Goal: Find specific page/section: Locate a particular part of the current website

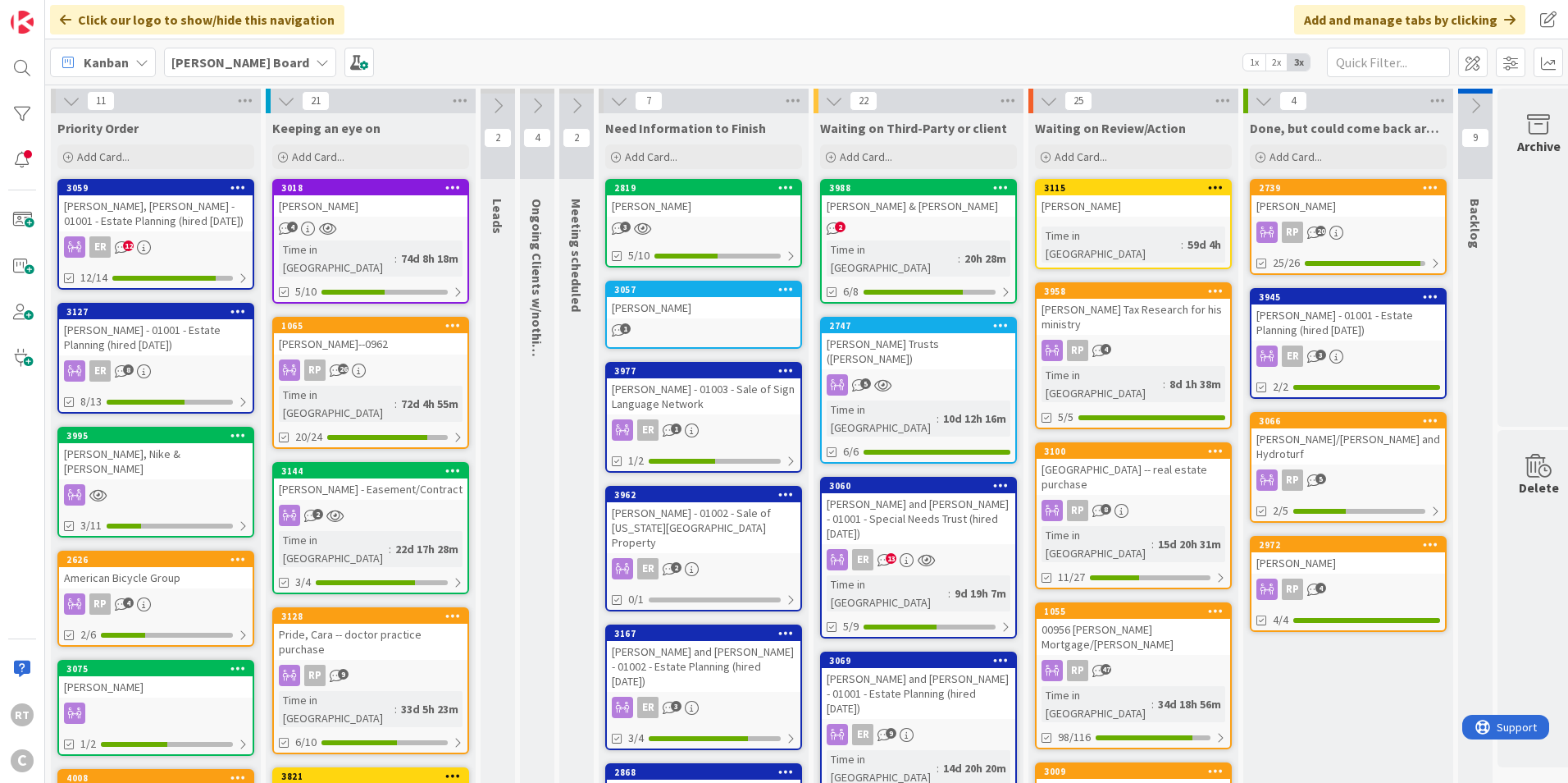
click at [1386, 326] on div "[PERSON_NAME] - 01001 - Estate Planning (hired [DATE])" at bounding box center [1349, 322] width 194 height 36
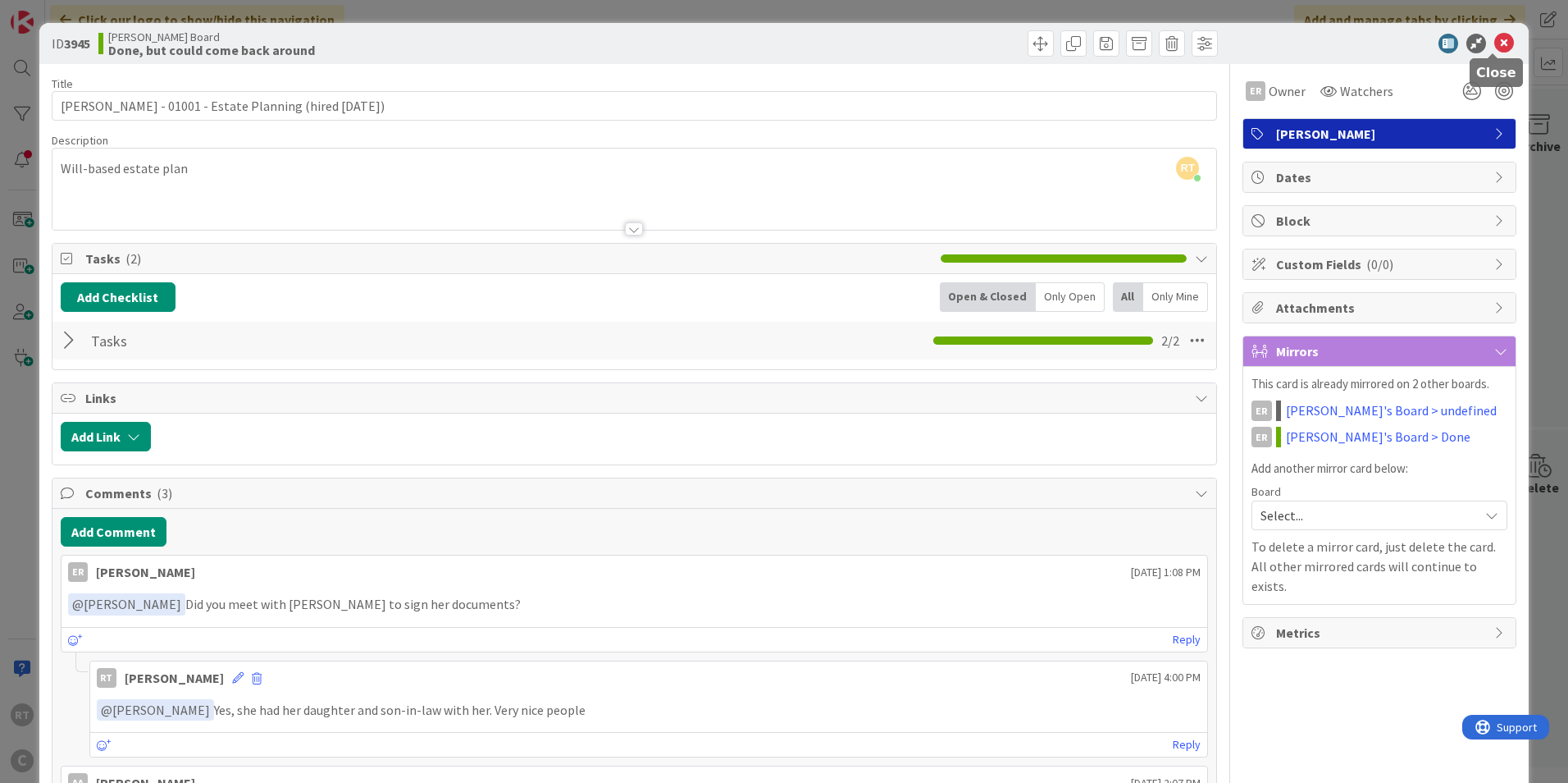
click at [1497, 44] on icon at bounding box center [1503, 43] width 20 height 20
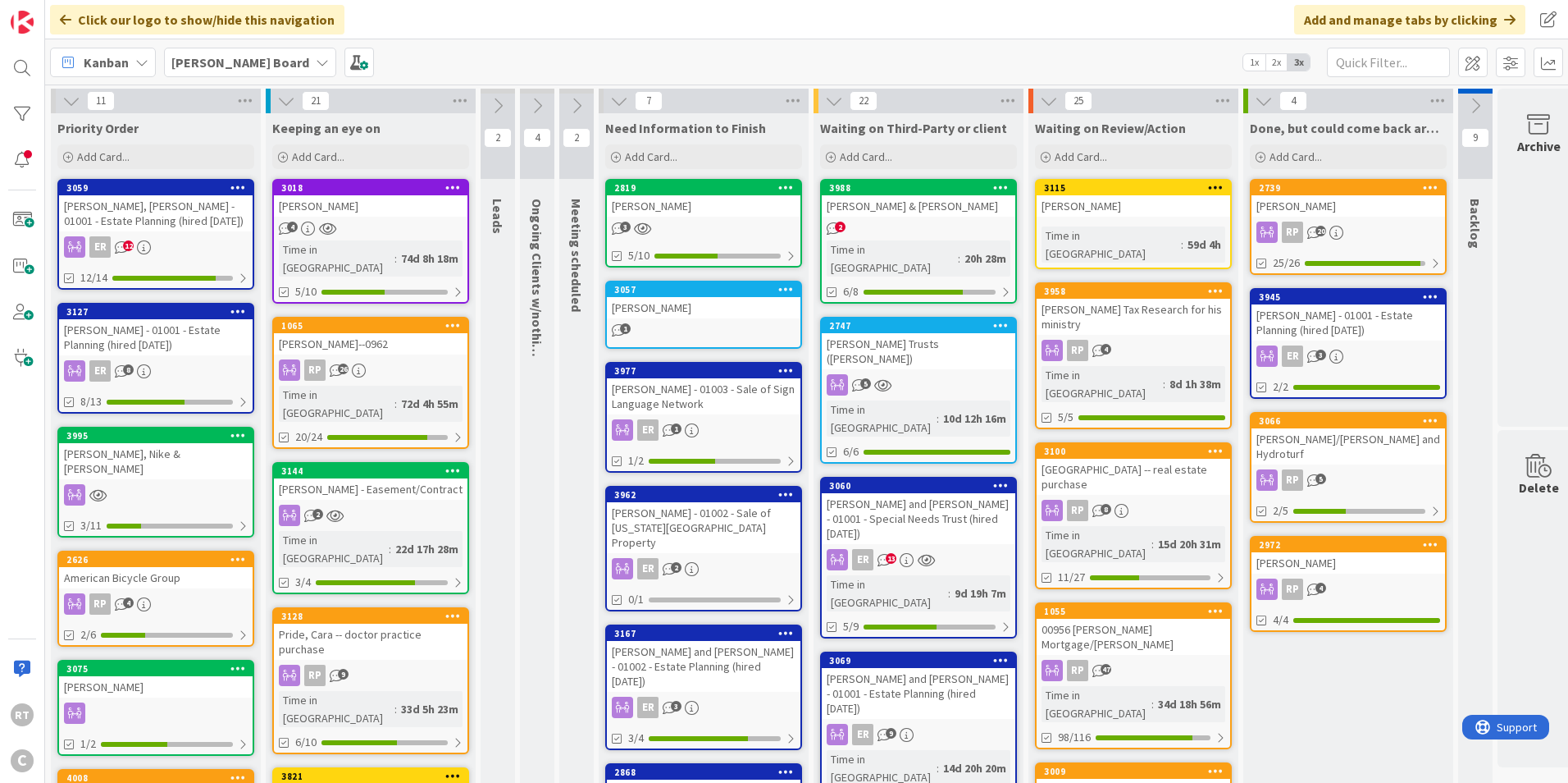
click at [1318, 339] on div "[PERSON_NAME] - 01001 - Estate Planning (hired [DATE])" at bounding box center [1349, 322] width 194 height 36
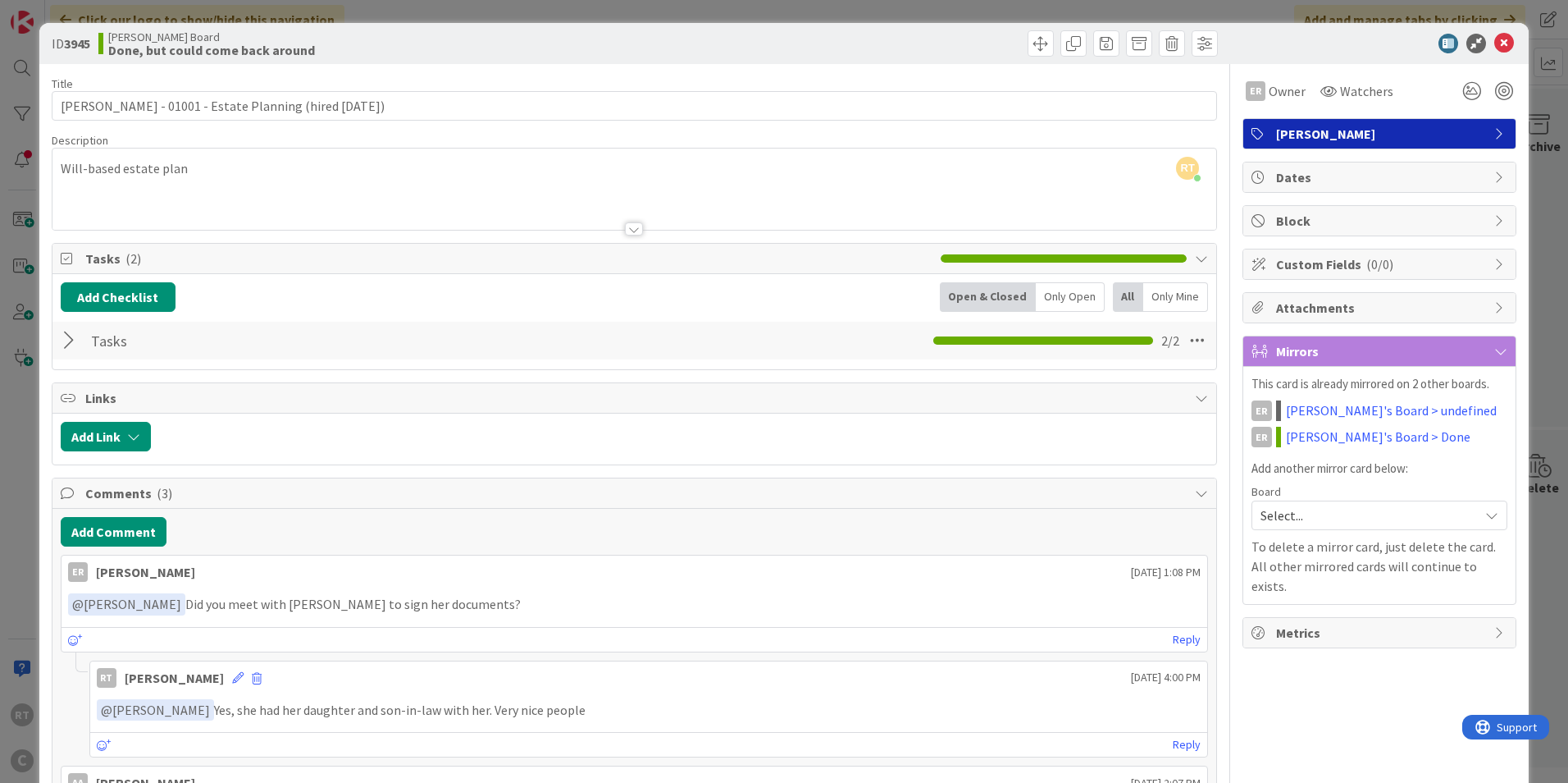
click at [68, 347] on div at bounding box center [71, 341] width 21 height 30
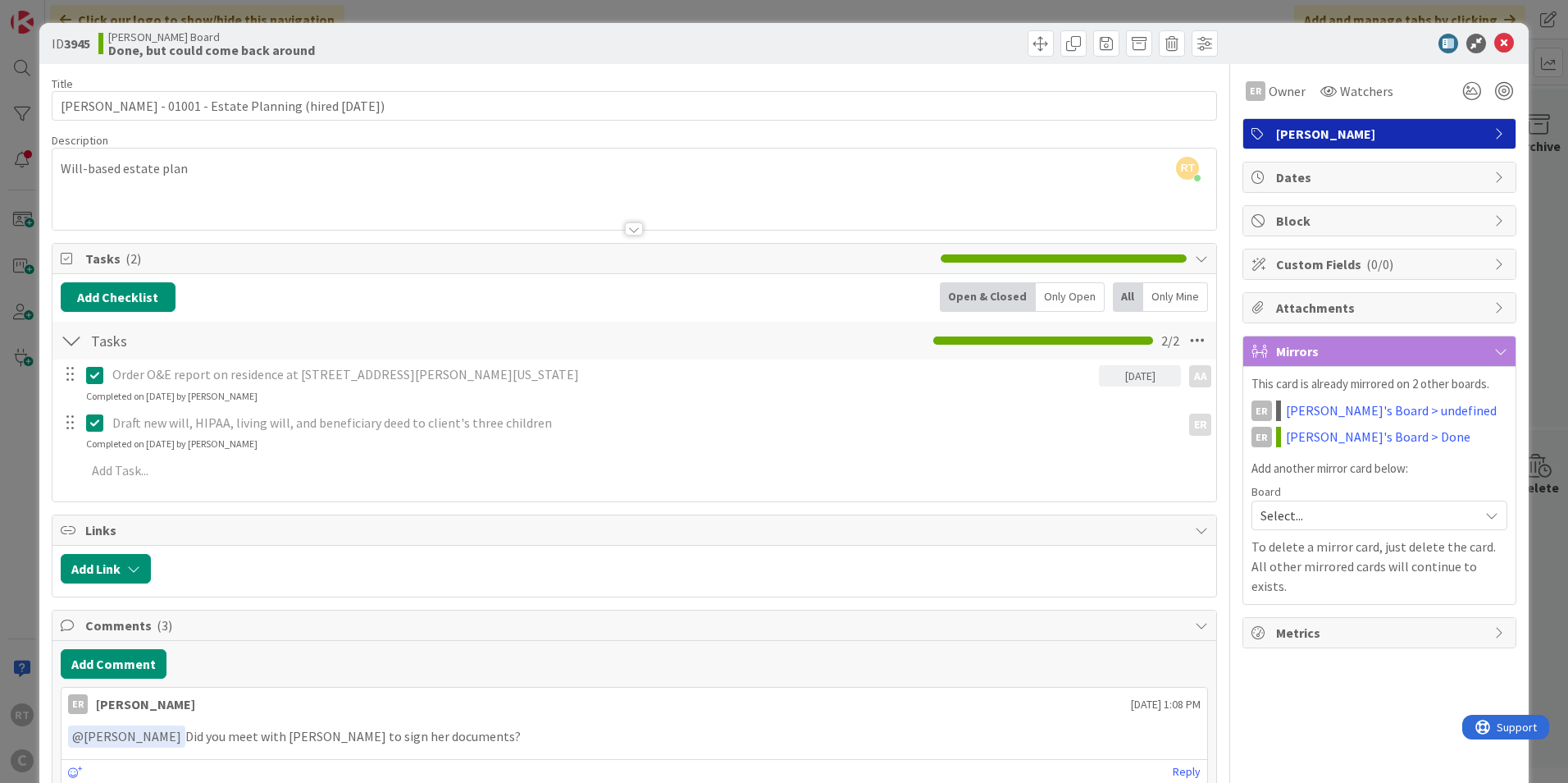
click at [68, 347] on div at bounding box center [71, 341] width 21 height 30
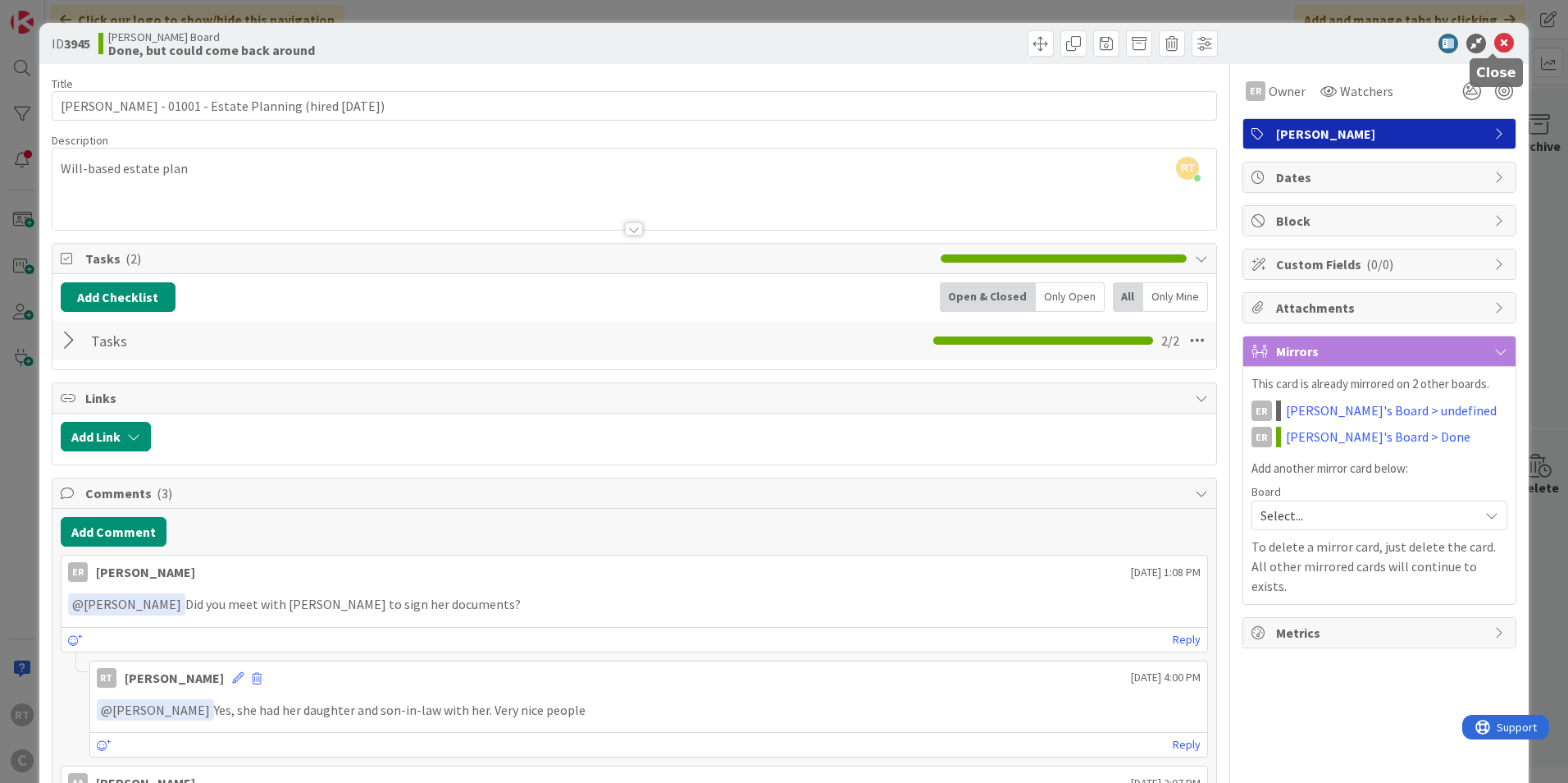
click at [1494, 38] on icon at bounding box center [1503, 43] width 20 height 20
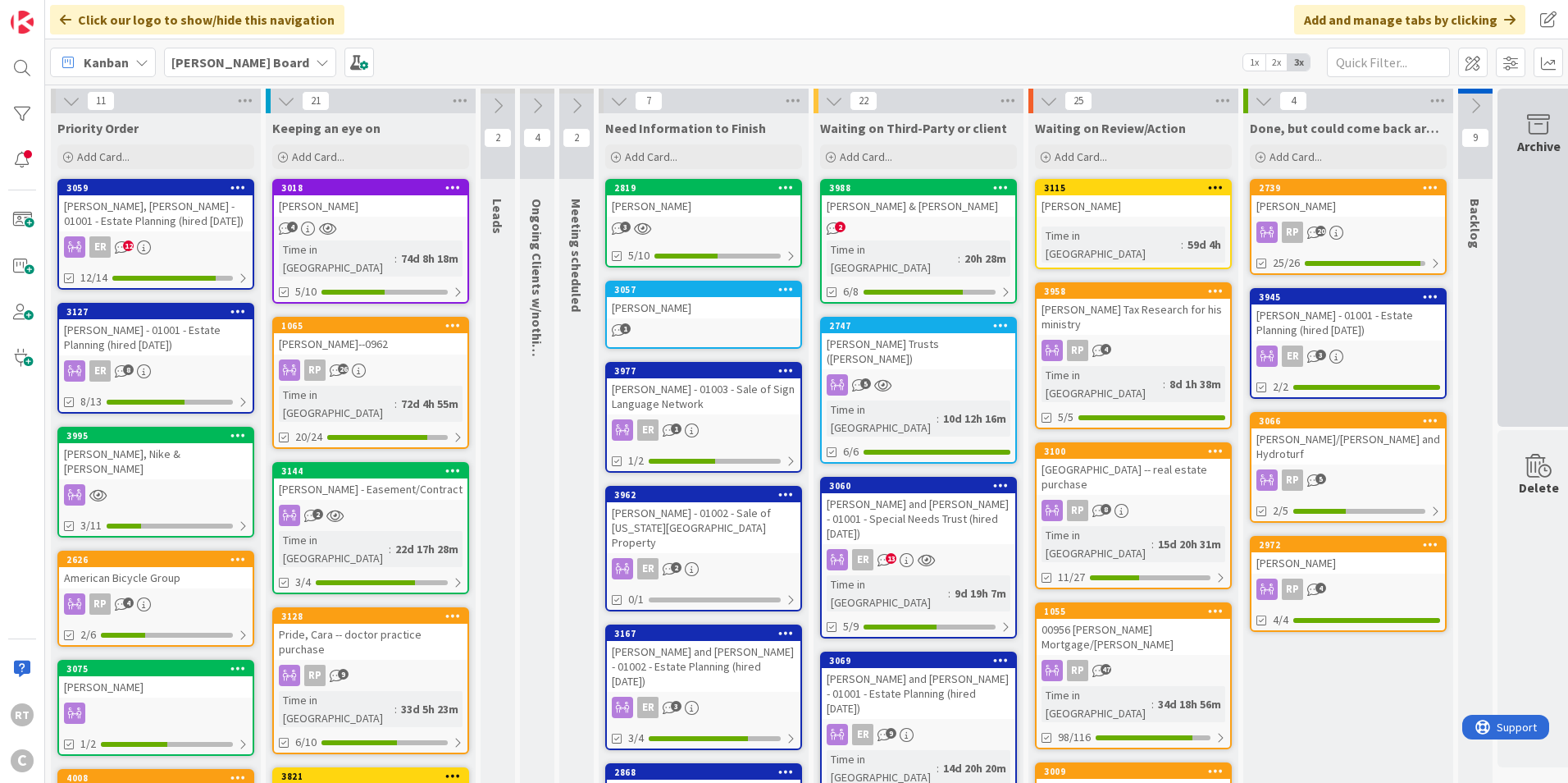
click at [1520, 125] on icon at bounding box center [1537, 125] width 62 height 23
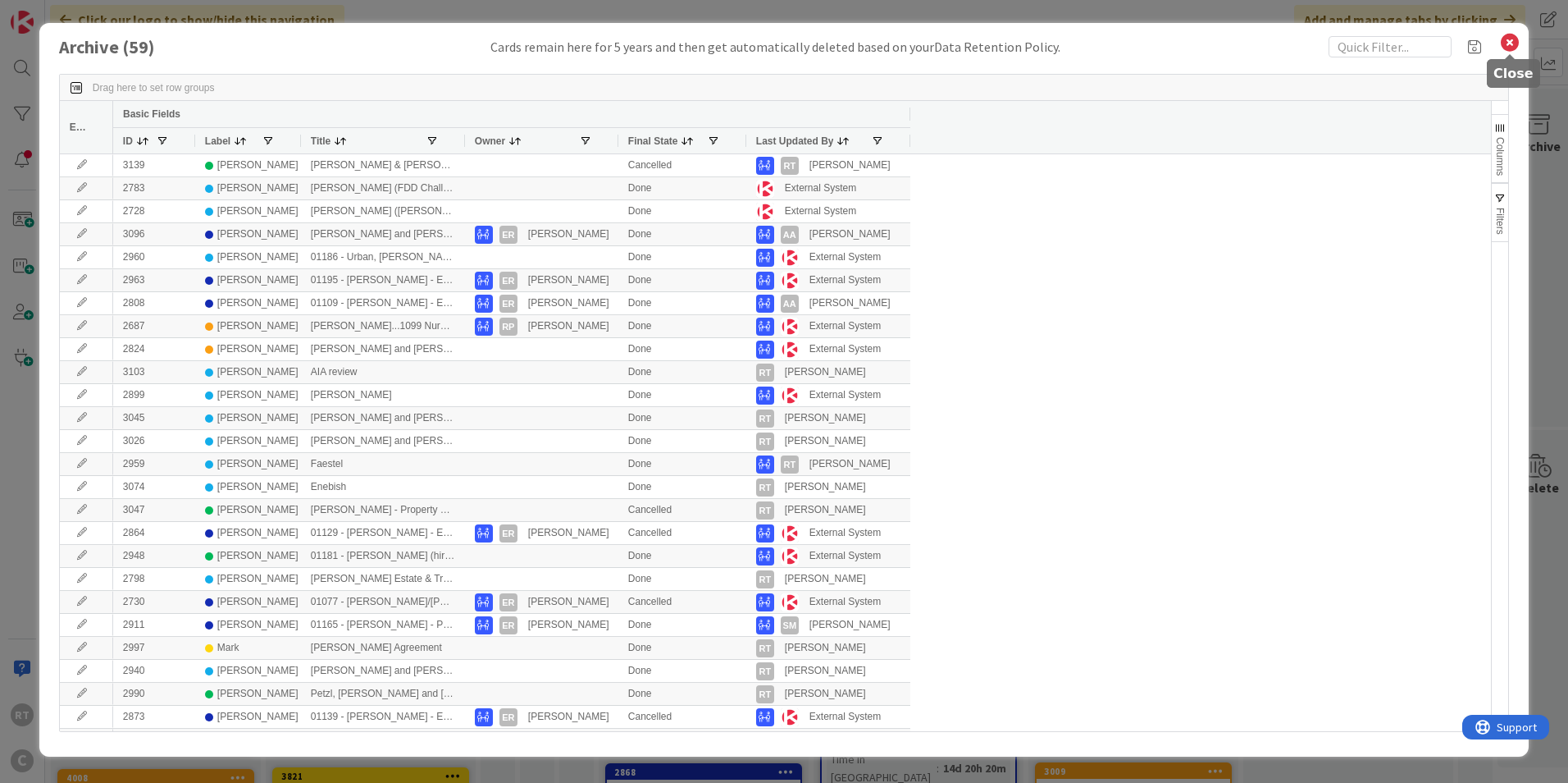
click at [1510, 46] on icon at bounding box center [1509, 43] width 21 height 23
